Goal: Information Seeking & Learning: Learn about a topic

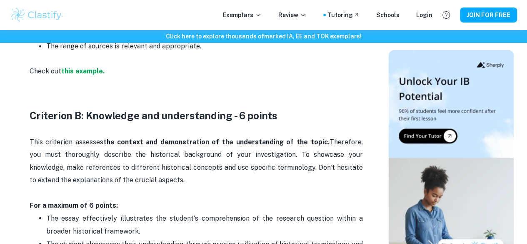
scroll to position [655, 0]
click at [300, 77] on p "Check out this example." at bounding box center [196, 71] width 333 height 13
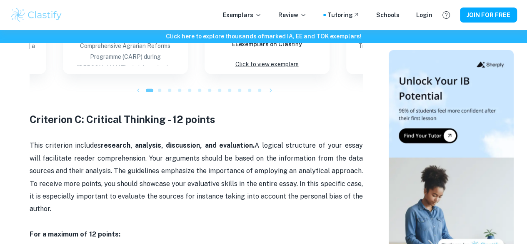
scroll to position [1023, 0]
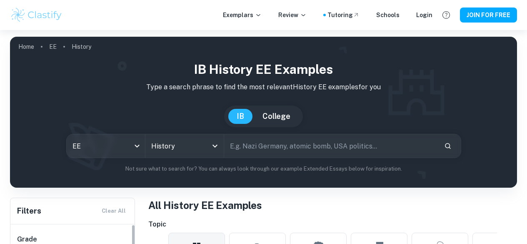
scroll to position [161, 0]
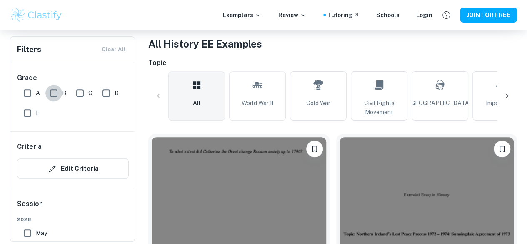
click at [50, 90] on input "B" at bounding box center [53, 93] width 17 height 17
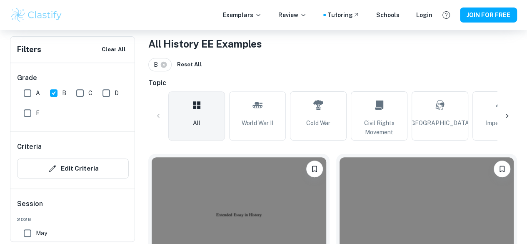
click at [56, 91] on input "B" at bounding box center [53, 93] width 17 height 17
checkbox input "false"
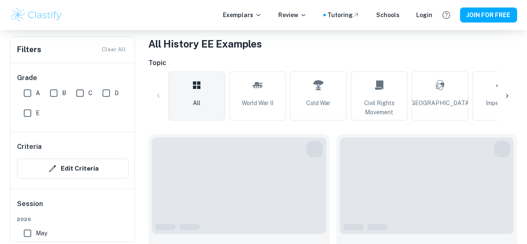
click at [31, 110] on input "E" at bounding box center [27, 113] width 17 height 17
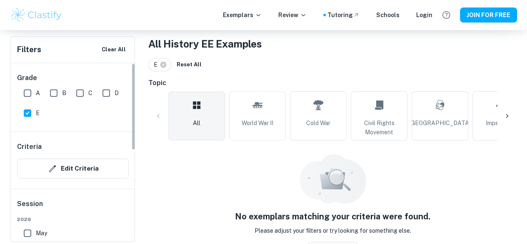
click at [20, 117] on input "E" at bounding box center [27, 113] width 17 height 17
checkbox input "false"
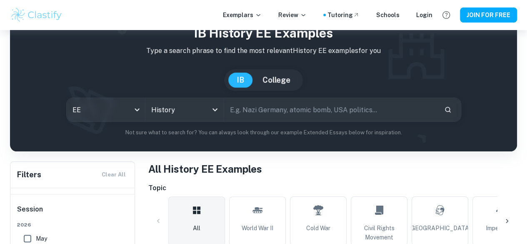
scroll to position [33, 0]
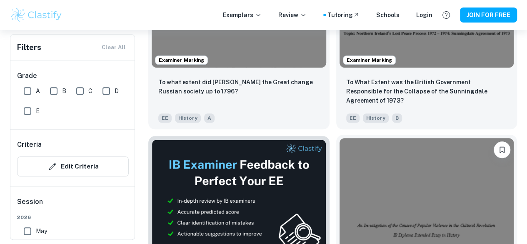
scroll to position [518, 0]
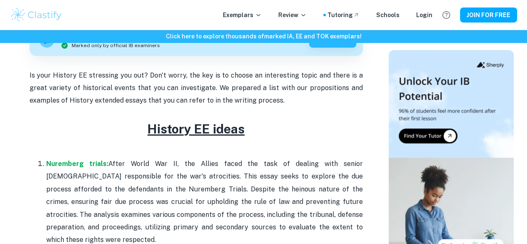
scroll to position [273, 0]
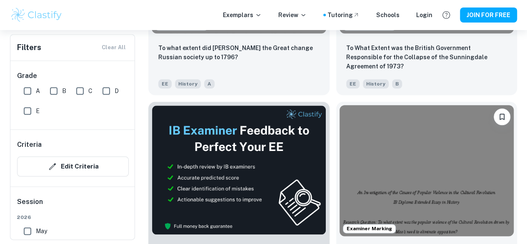
scroll to position [398, 0]
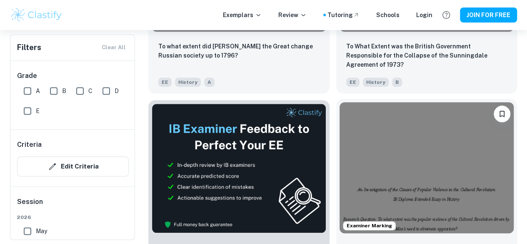
click at [340, 102] on img at bounding box center [427, 167] width 175 height 131
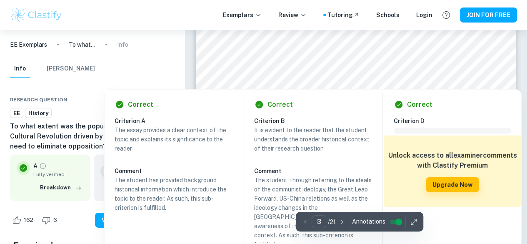
scroll to position [1209, 0]
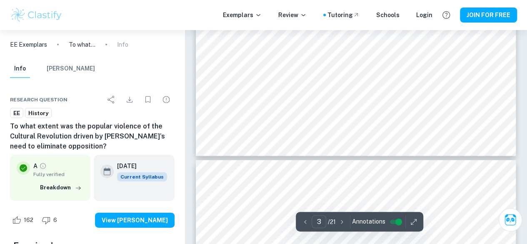
type input "4"
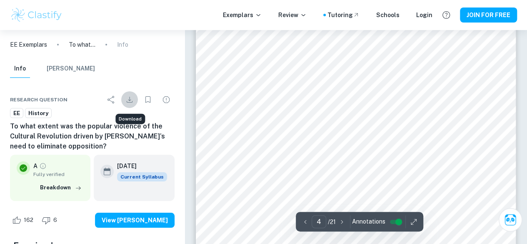
click at [128, 101] on icon "Download" at bounding box center [130, 100] width 10 height 10
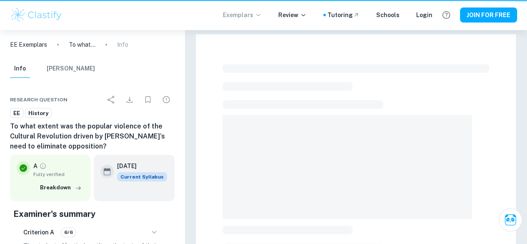
scroll to position [247, 0]
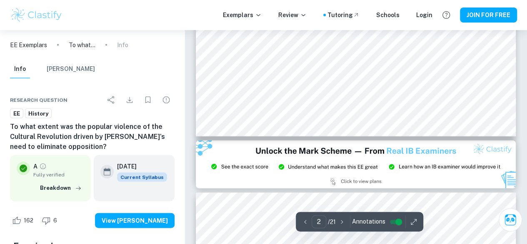
type input "3"
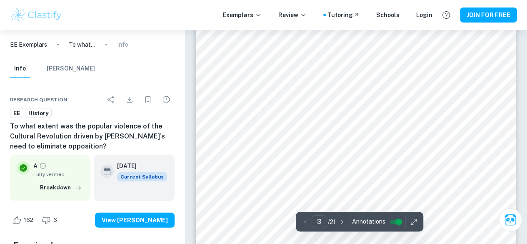
scroll to position [986, 0]
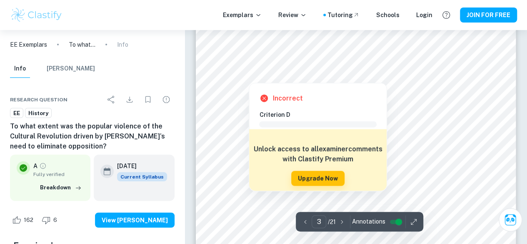
click at [236, 79] on div at bounding box center [248, 77] width 31 height 7
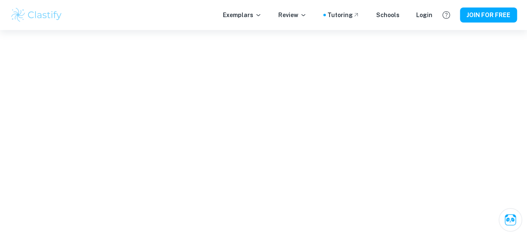
scroll to position [2143, 0]
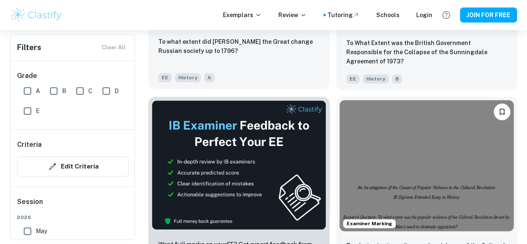
scroll to position [403, 0]
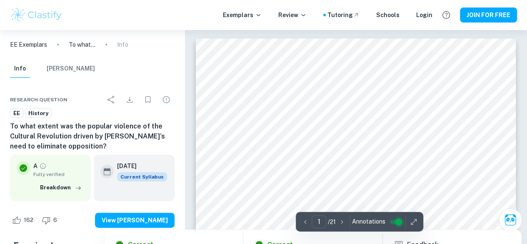
click at [394, 225] on input "controlled" at bounding box center [399, 222] width 30 height 10
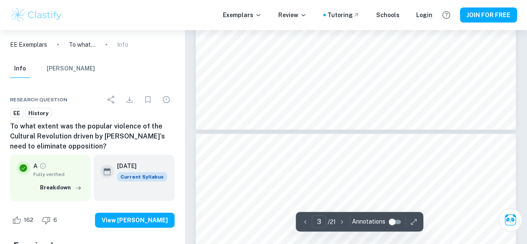
scroll to position [1263, 0]
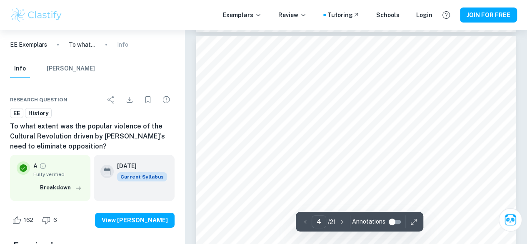
scroll to position [1347, 0]
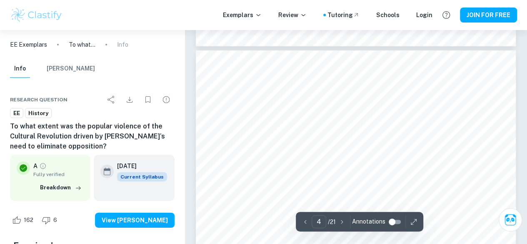
type input "3"
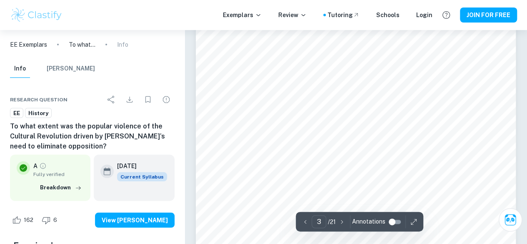
scroll to position [1134, 0]
